Goal: Book appointment/travel/reservation

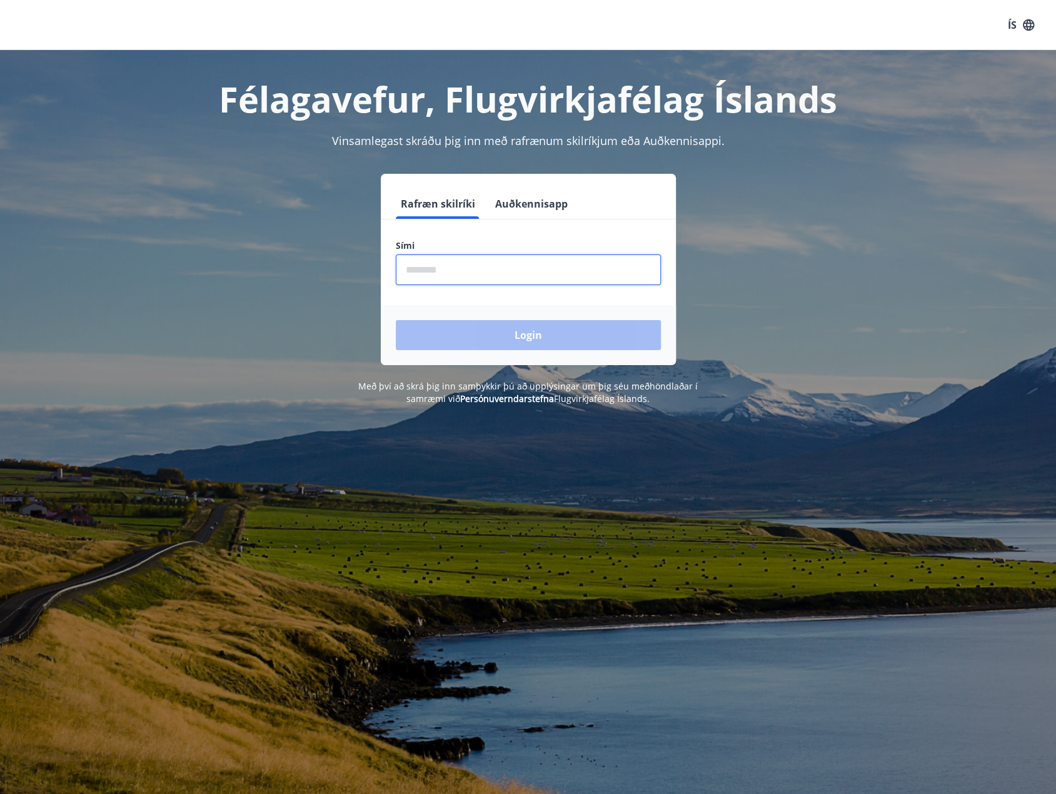
click at [473, 271] on input "phone" at bounding box center [528, 270] width 265 height 31
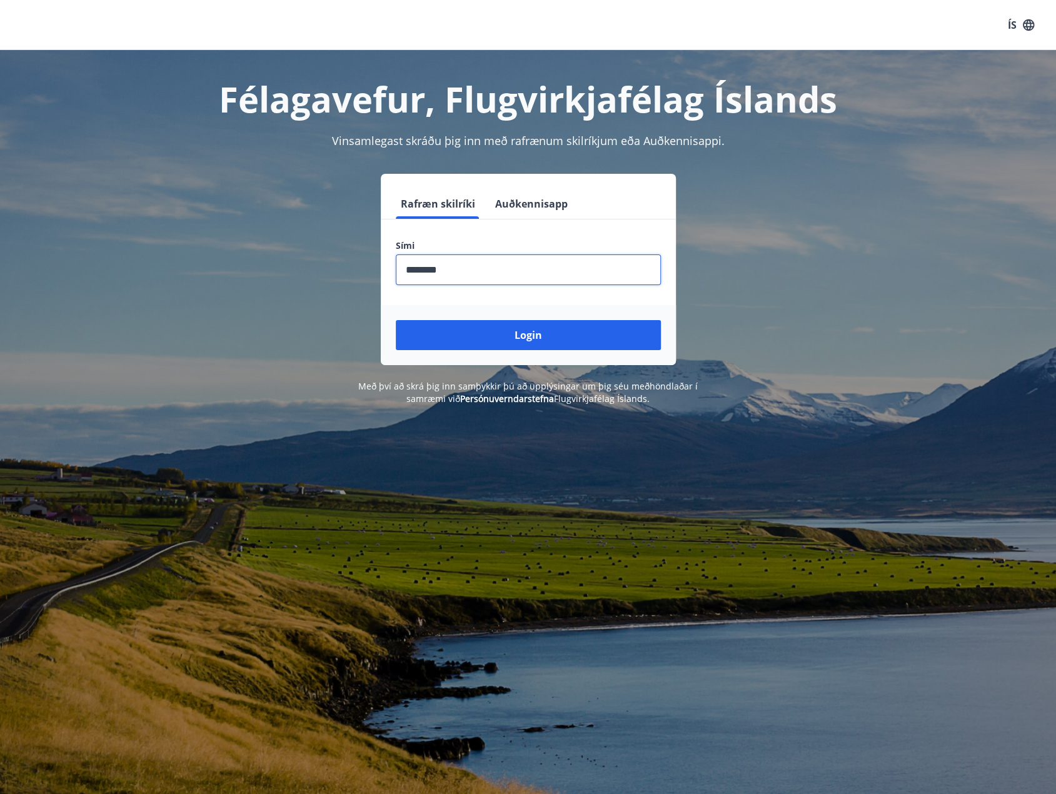
type input "********"
click at [396, 320] on button "Login" at bounding box center [528, 335] width 265 height 30
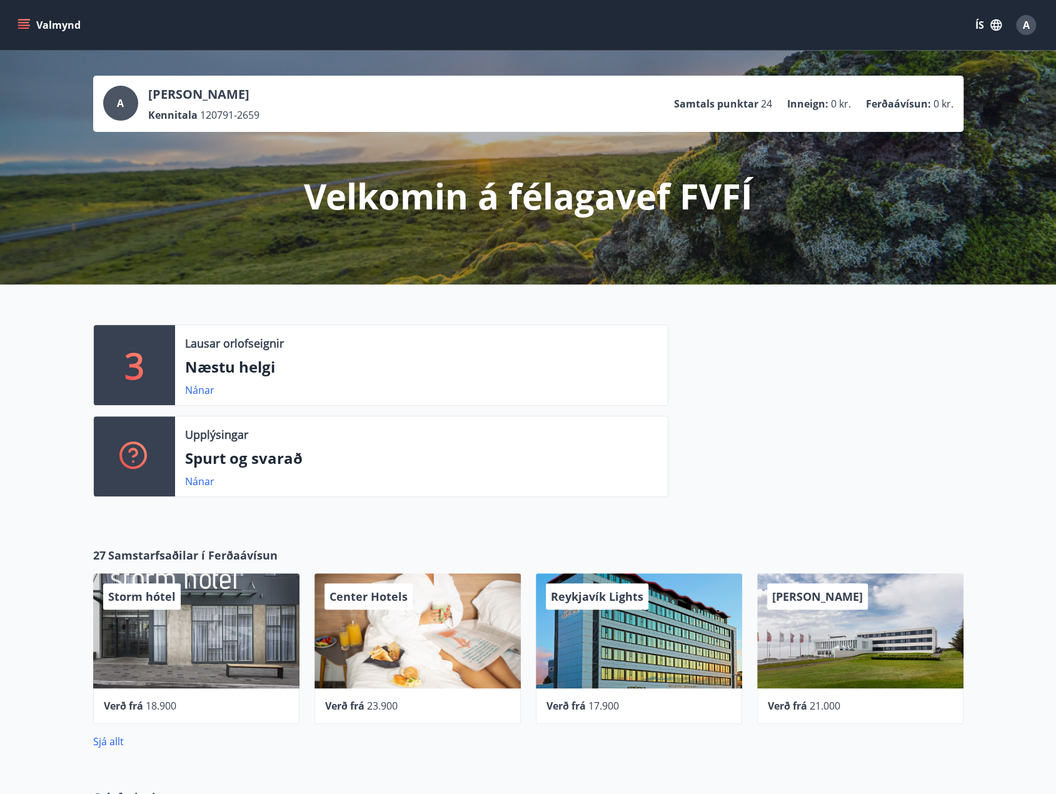
click at [30, 18] on button "Valmynd" at bounding box center [50, 25] width 71 height 23
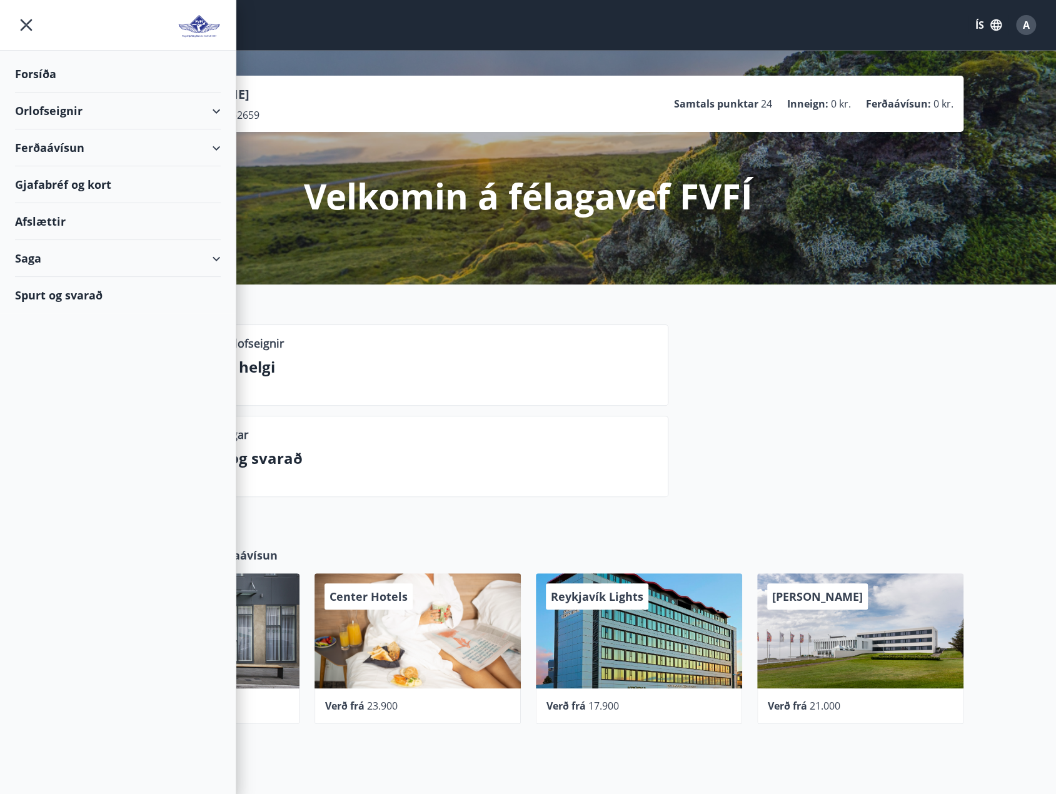
click at [213, 102] on div "Orlofseignir" at bounding box center [118, 111] width 206 height 37
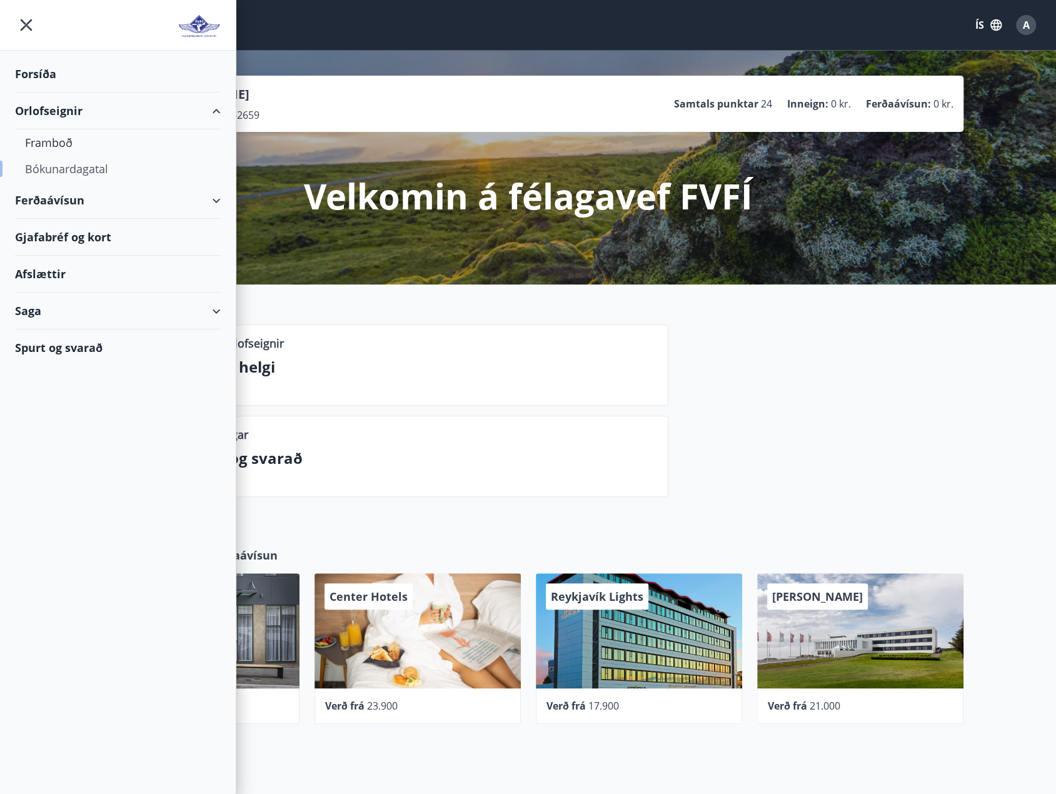
click at [91, 166] on div "Bókunardagatal" at bounding box center [118, 169] width 186 height 26
